Goal: Task Accomplishment & Management: Manage account settings

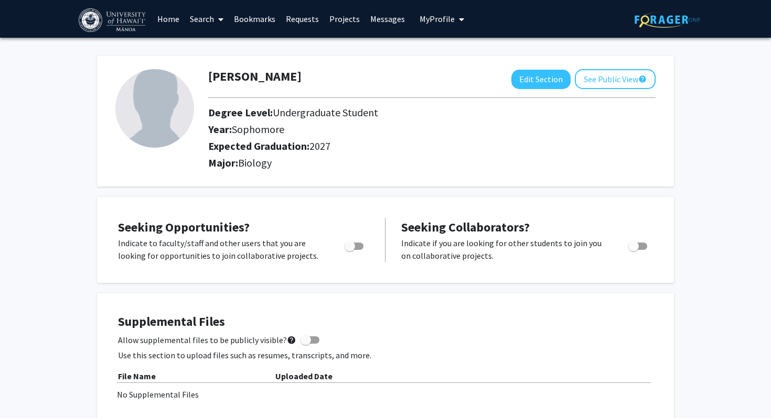
click at [245, 127] on span "Sophomore" at bounding box center [258, 129] width 52 height 13
click at [544, 80] on button "Edit Section" at bounding box center [540, 79] width 59 height 19
select select "sophomore"
select select "2027"
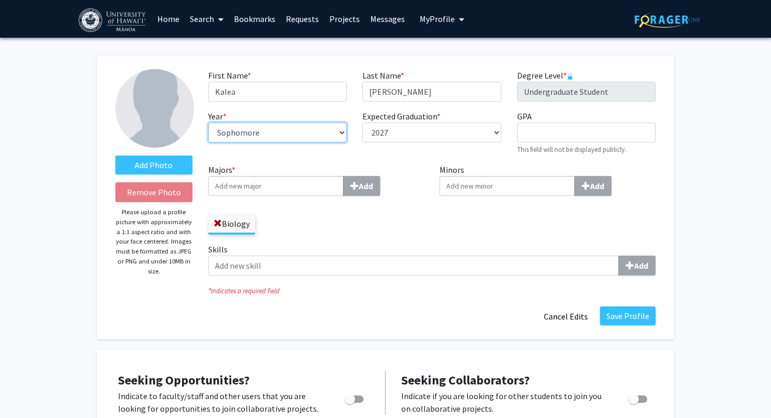
click at [289, 132] on select "--- First-year Sophomore Junior Senior Postbaccalaureate Certificate" at bounding box center [277, 133] width 138 height 20
select select "junior"
click at [325, 219] on div "Biology" at bounding box center [316, 219] width 216 height 30
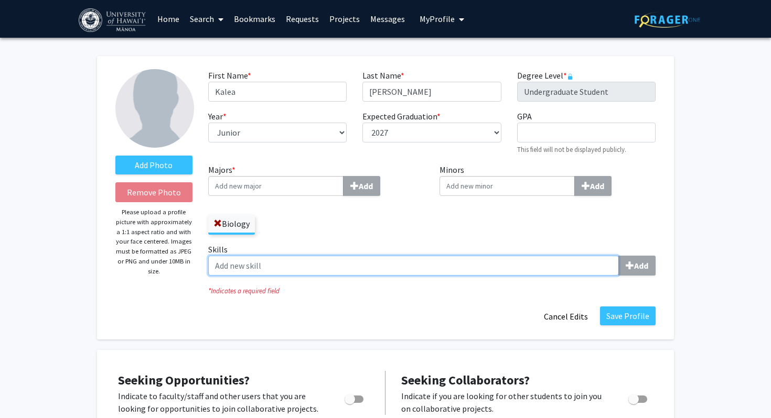
click at [568, 266] on input "Skills Add" at bounding box center [413, 266] width 411 height 20
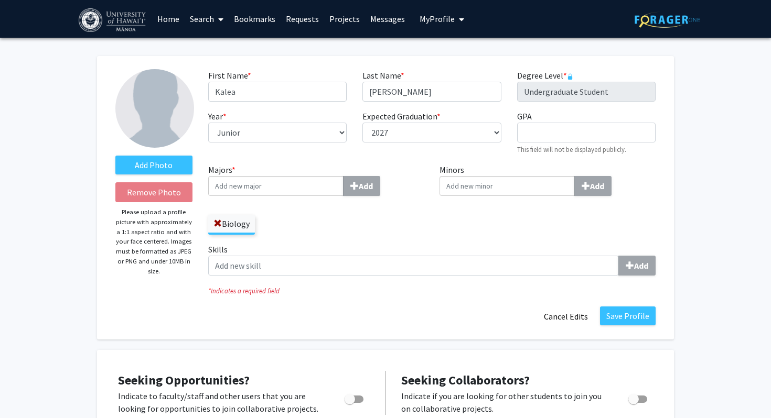
click at [446, 308] on div "Save Profile Cancel Edits" at bounding box center [431, 317] width 463 height 20
click at [168, 161] on label "Add Photo" at bounding box center [153, 165] width 77 height 19
click at [0, 0] on input "Add Photo" at bounding box center [0, 0] width 0 height 0
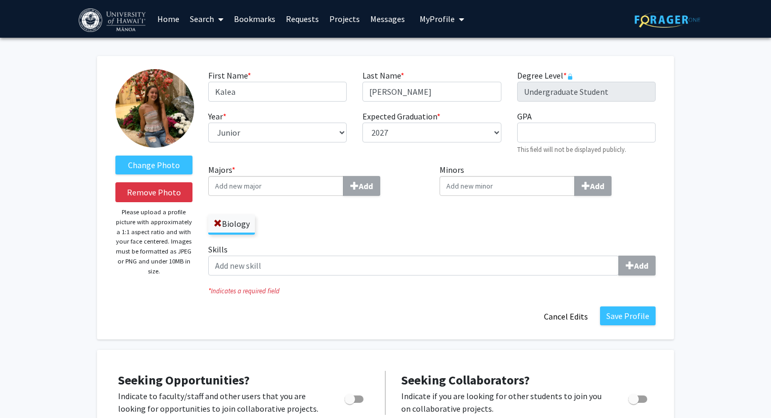
click at [153, 121] on img at bounding box center [154, 108] width 79 height 79
click at [164, 115] on img at bounding box center [154, 108] width 79 height 79
click at [167, 200] on button "Remove Photo" at bounding box center [153, 192] width 77 height 20
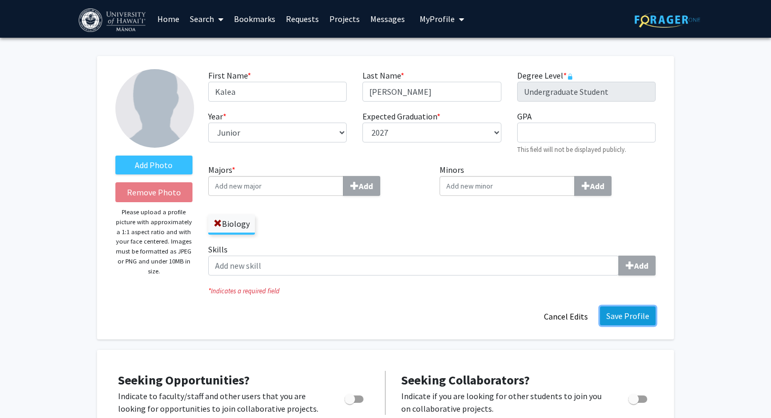
click at [632, 317] on button "Save Profile" at bounding box center [628, 316] width 56 height 19
